Goal: Navigation & Orientation: Find specific page/section

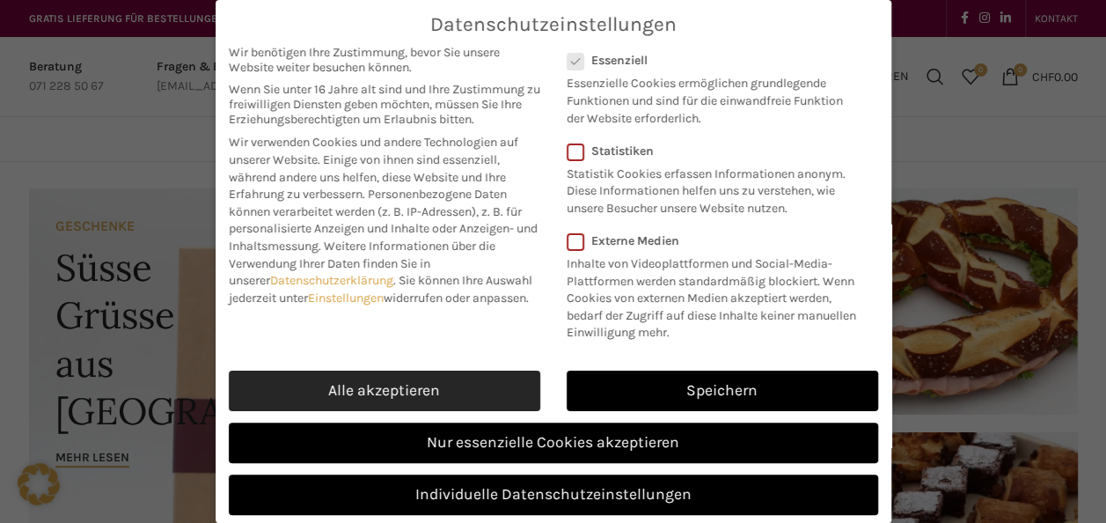
click at [356, 388] on link "Alle akzeptieren" at bounding box center [384, 390] width 311 height 40
checkbox input "true"
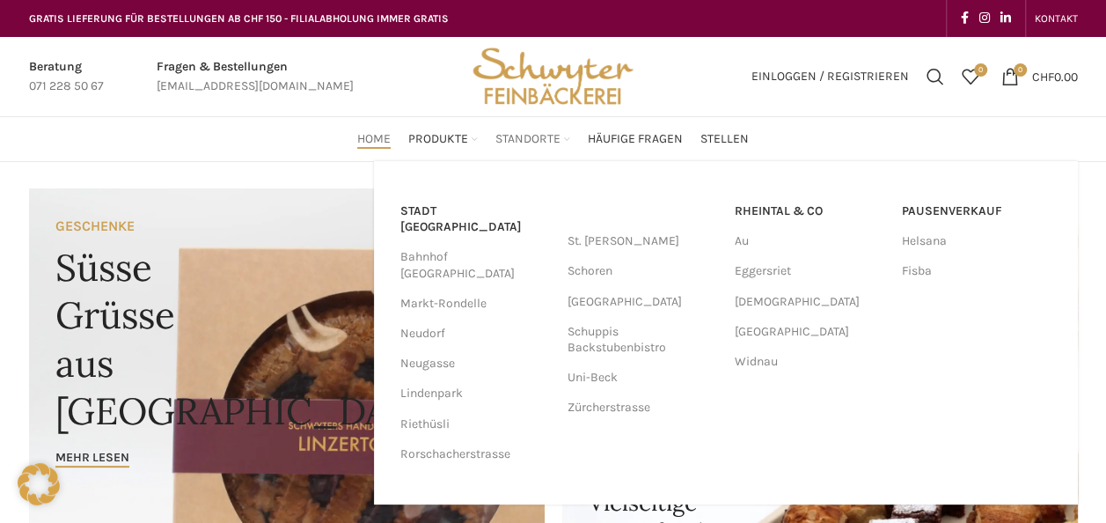
click at [540, 141] on span "Standorte" at bounding box center [527, 139] width 65 height 17
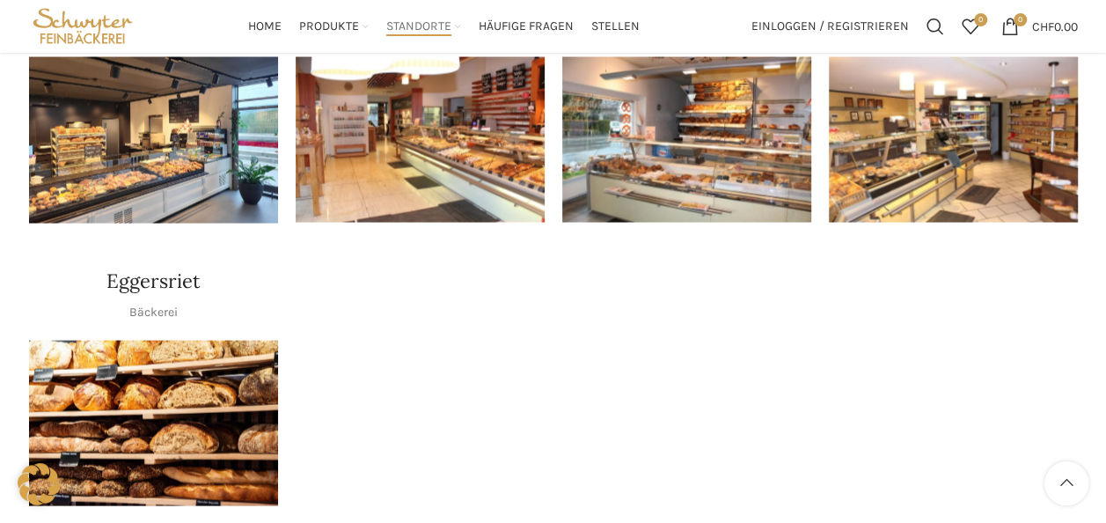
scroll to position [1496, 0]
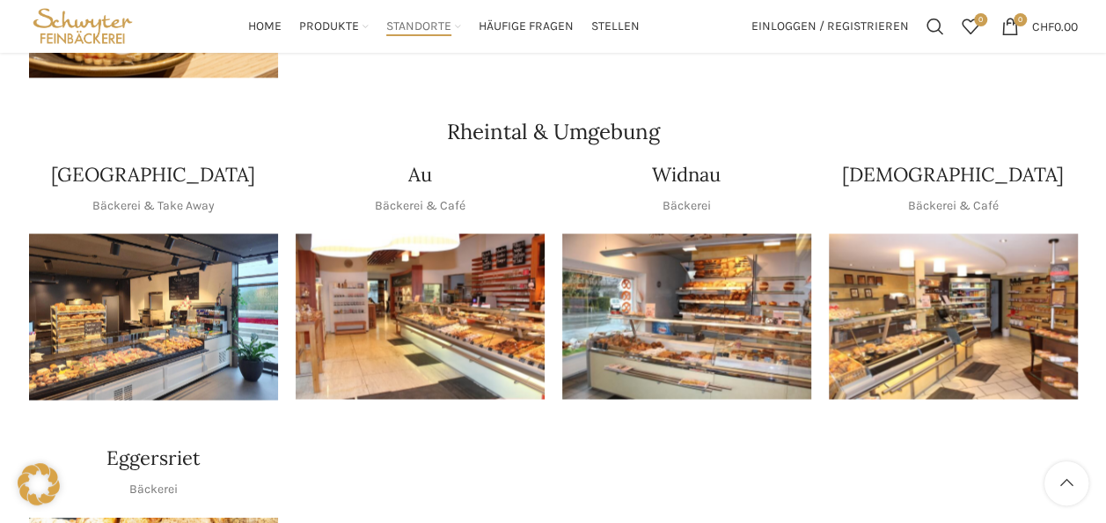
click at [428, 255] on img "1 / 1" at bounding box center [420, 316] width 249 height 166
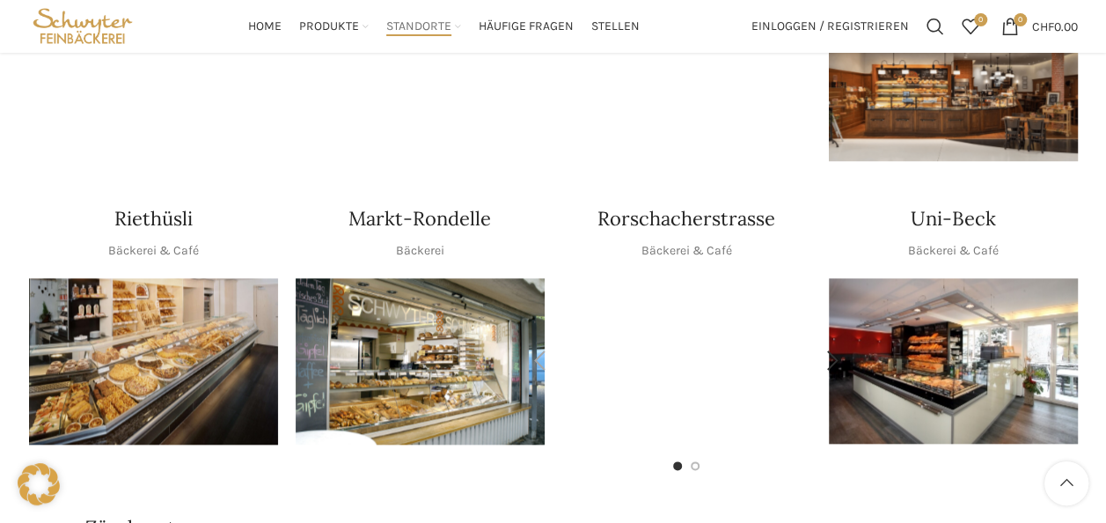
scroll to position [792, 0]
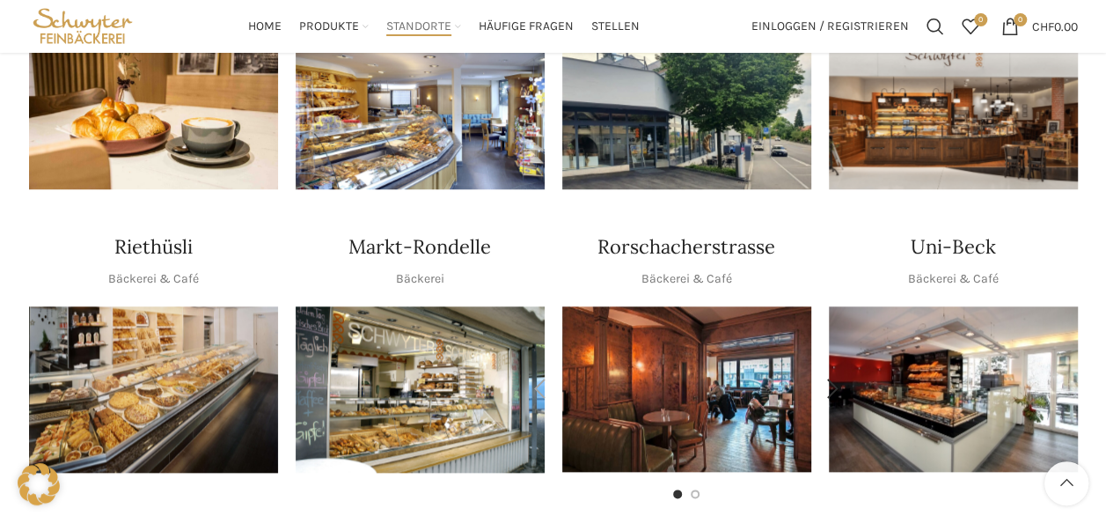
click at [695, 348] on img "1 / 2" at bounding box center [686, 388] width 249 height 165
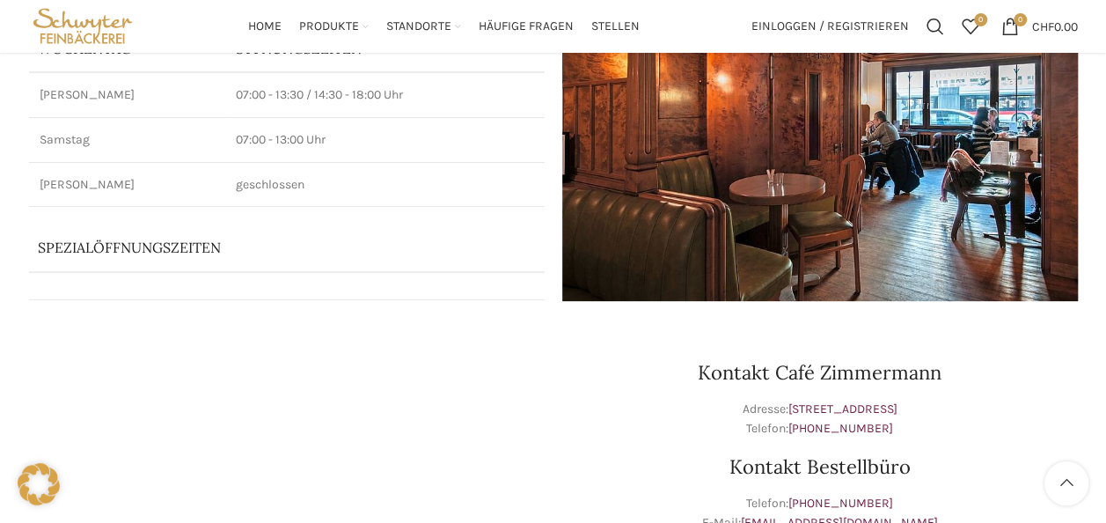
scroll to position [176, 0]
